Goal: Transaction & Acquisition: Purchase product/service

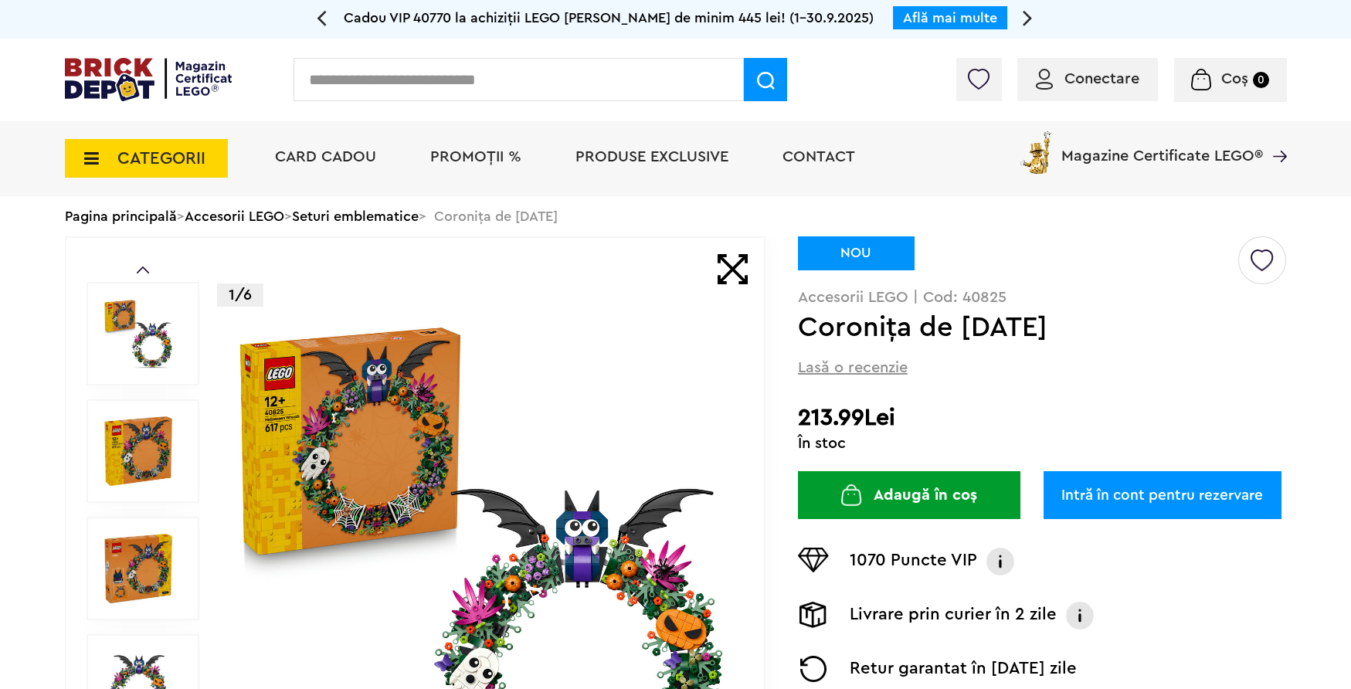
click at [395, 218] on link "Seturi emblematice" at bounding box center [355, 216] width 127 height 14
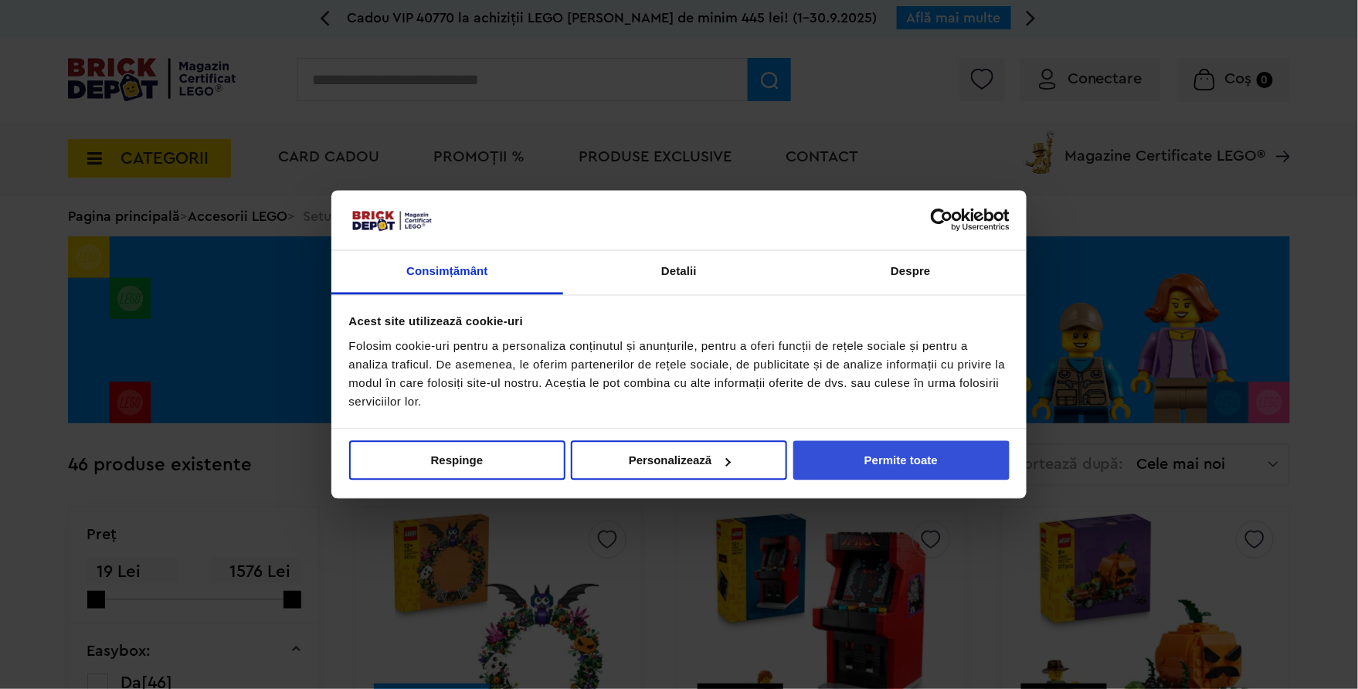
click at [884, 443] on button "Permite toate" at bounding box center [901, 460] width 216 height 39
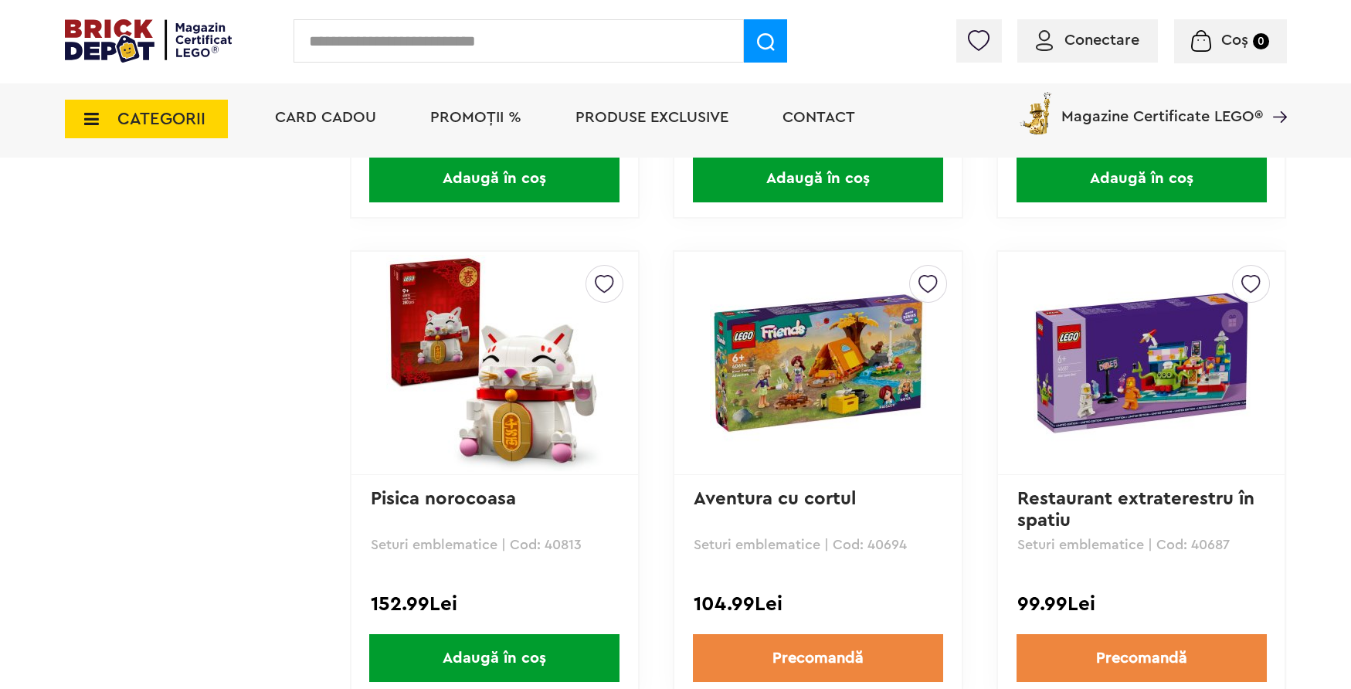
scroll to position [2730, 0]
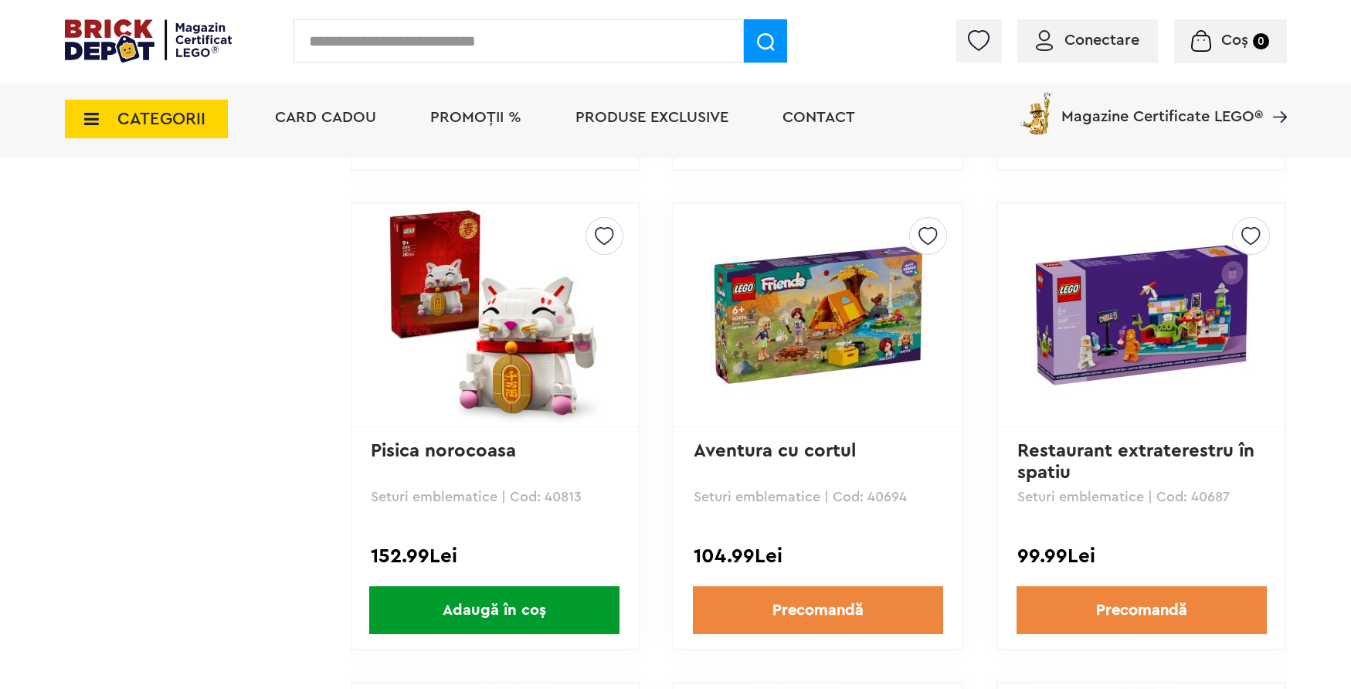
click at [810, 307] on img at bounding box center [818, 315] width 216 height 216
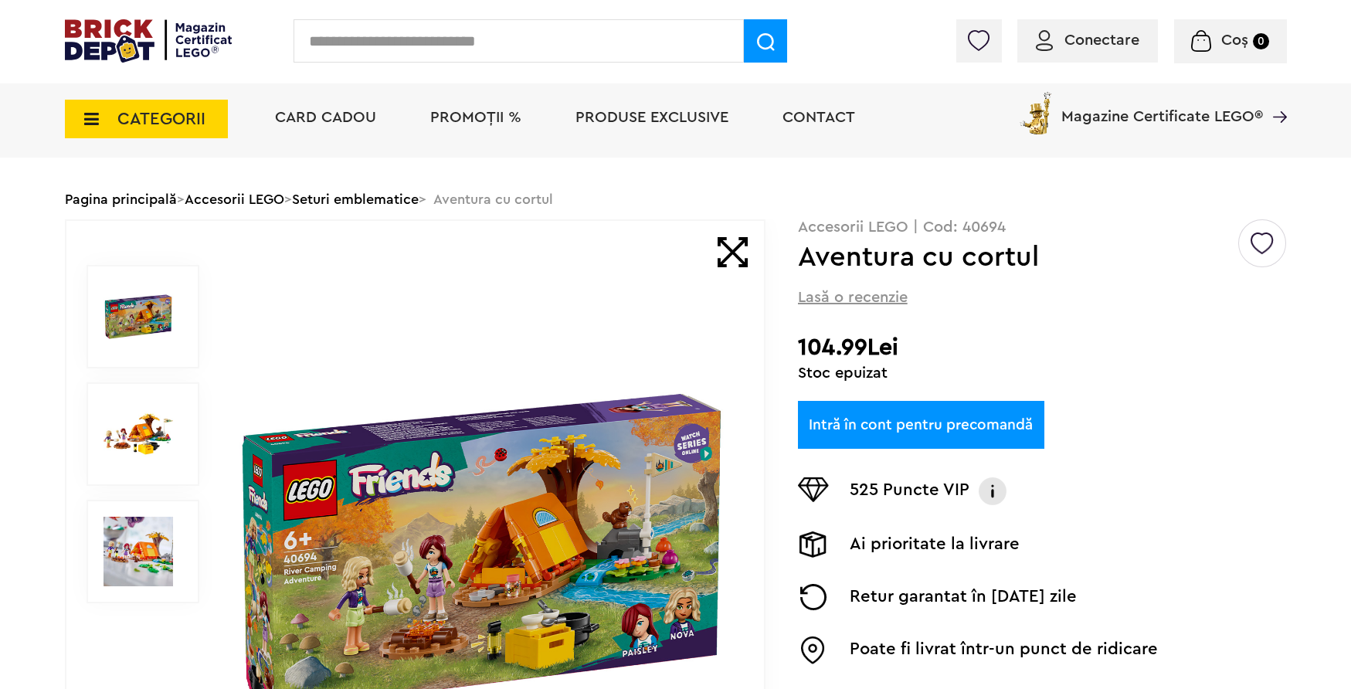
scroll to position [133, 0]
